Goal: Find specific page/section: Find specific page/section

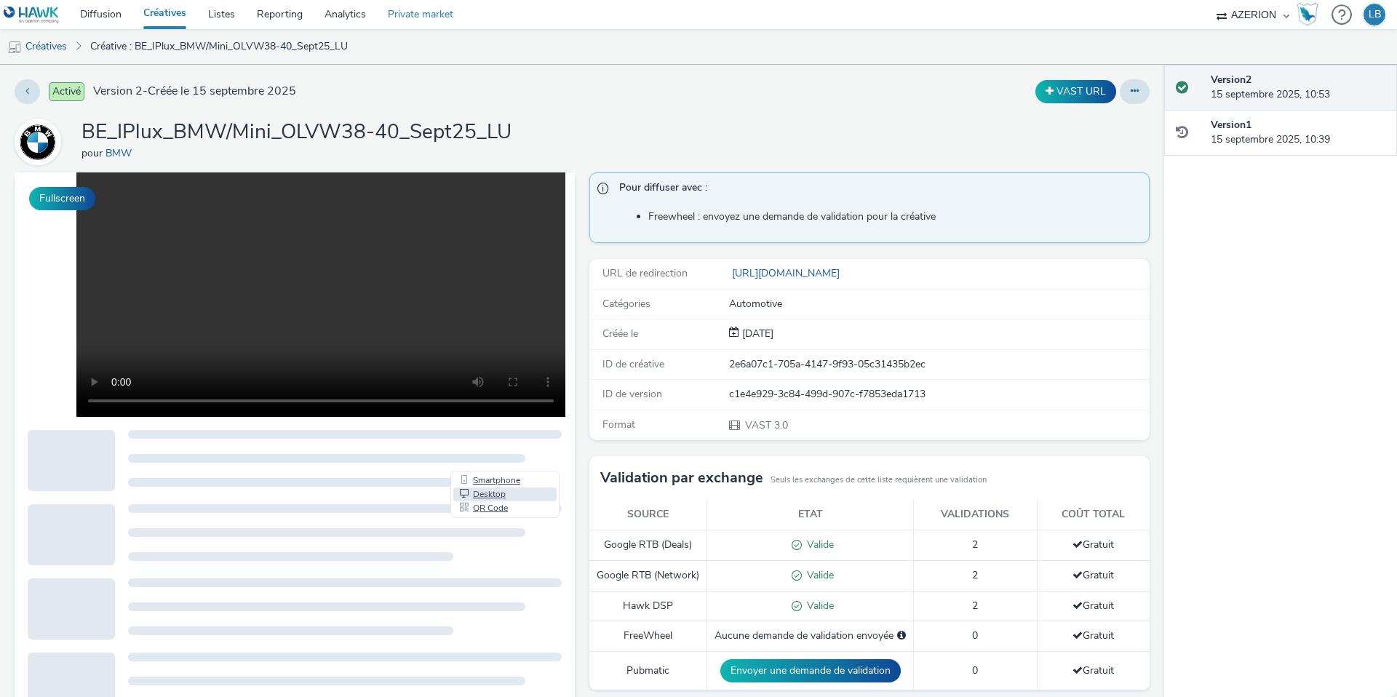
click at [431, 17] on link "Private market" at bounding box center [420, 14] width 87 height 29
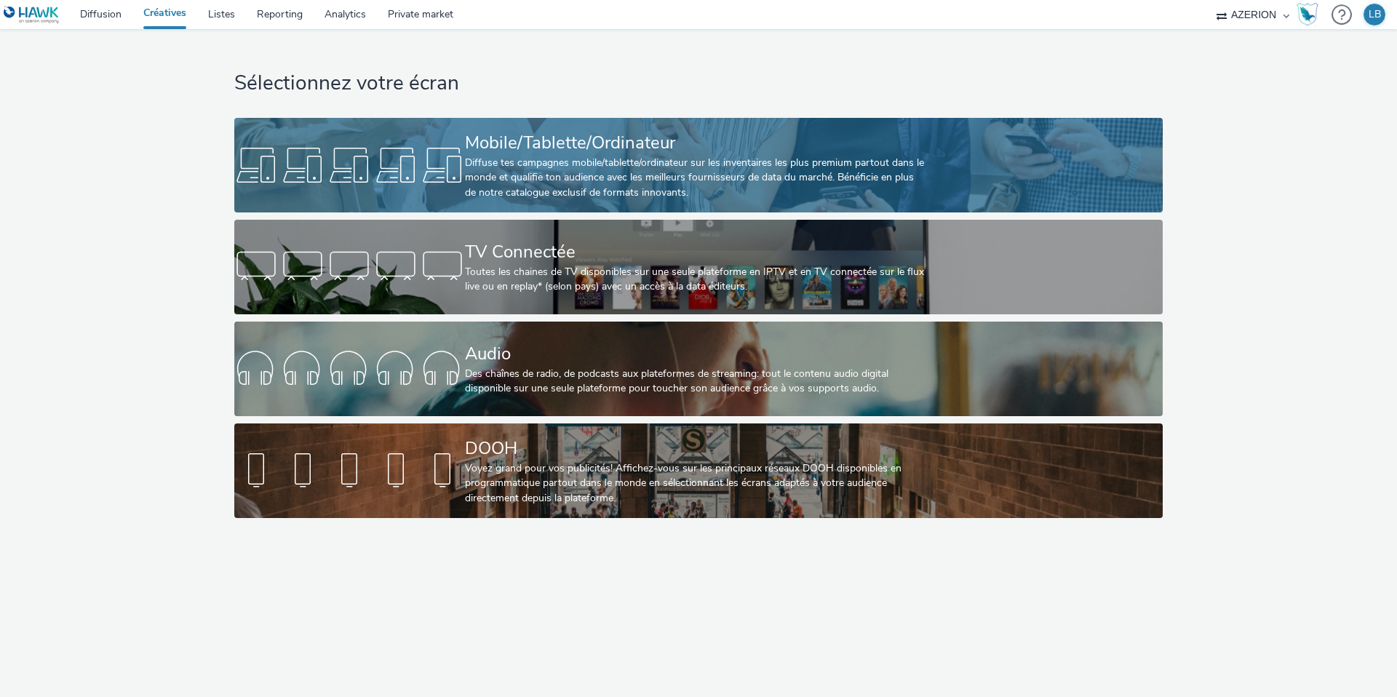
click at [442, 151] on div at bounding box center [349, 165] width 231 height 47
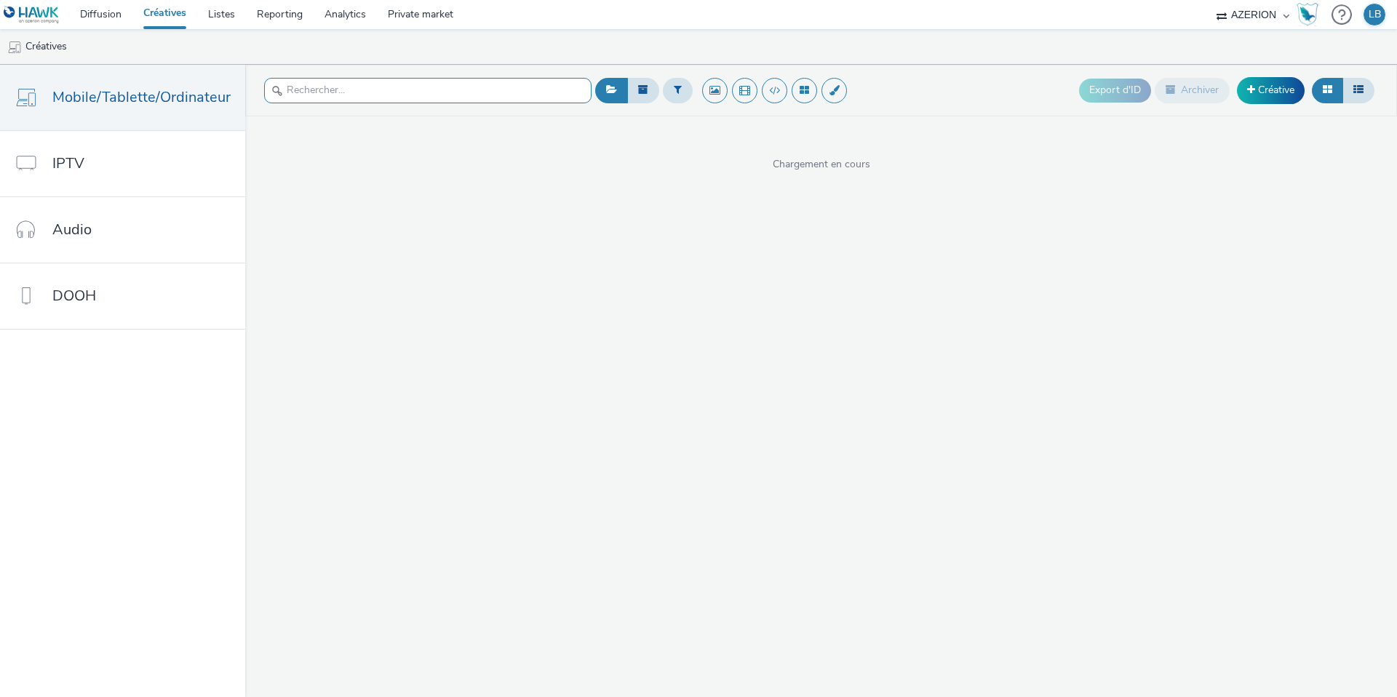
click at [363, 91] on input "text" at bounding box center [428, 90] width 328 height 25
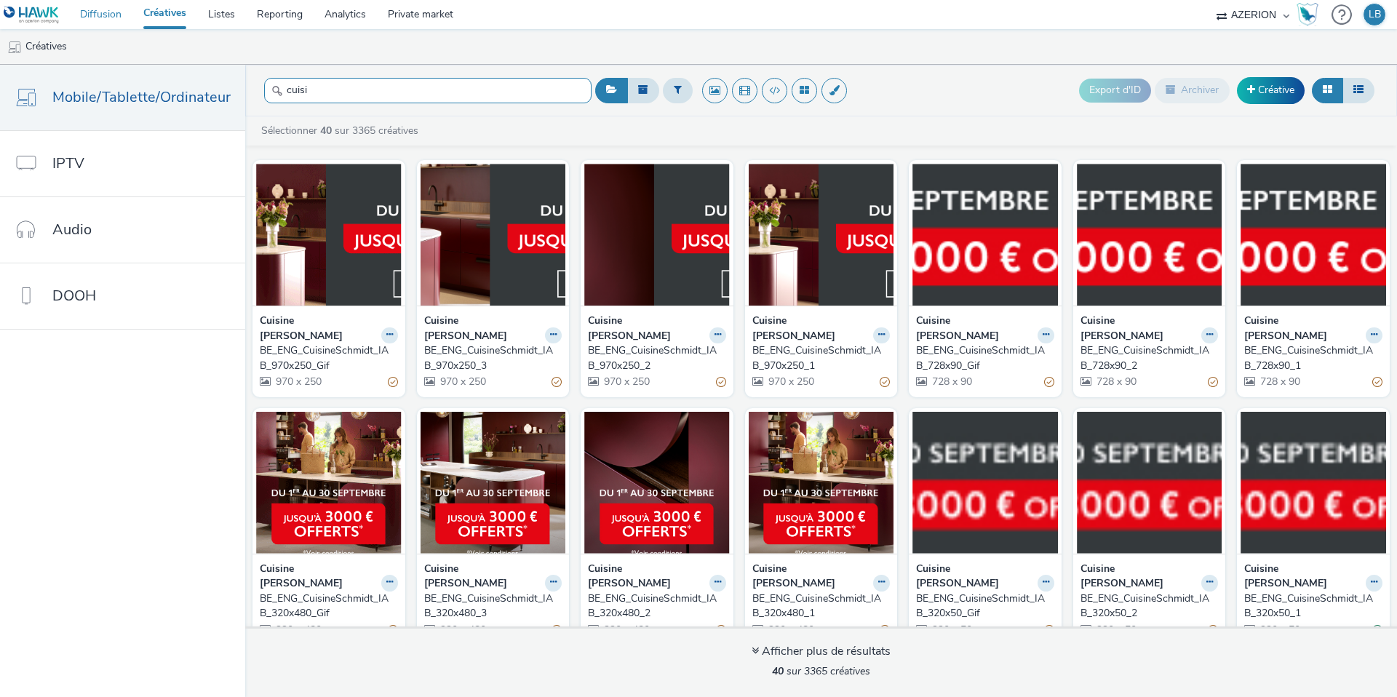
type input "cuisi"
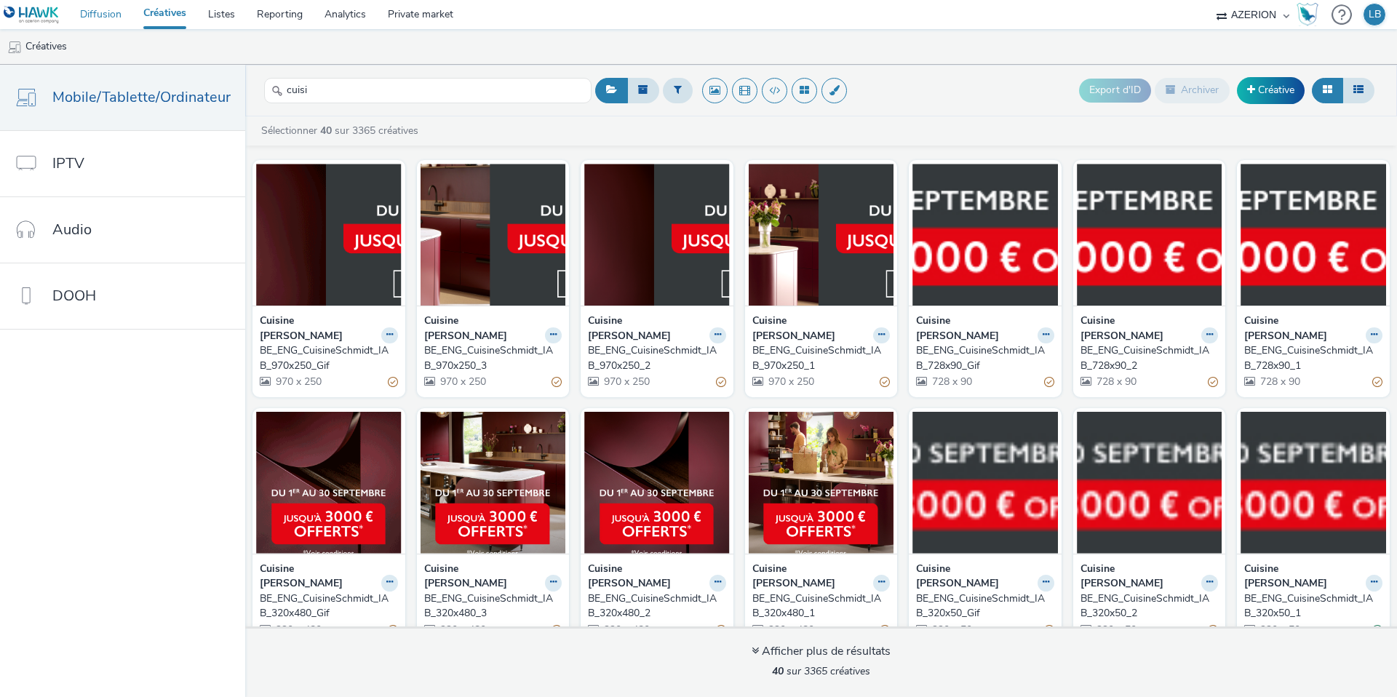
click at [93, 17] on link "Diffusion" at bounding box center [100, 14] width 63 height 29
